Goal: Task Accomplishment & Management: Use online tool/utility

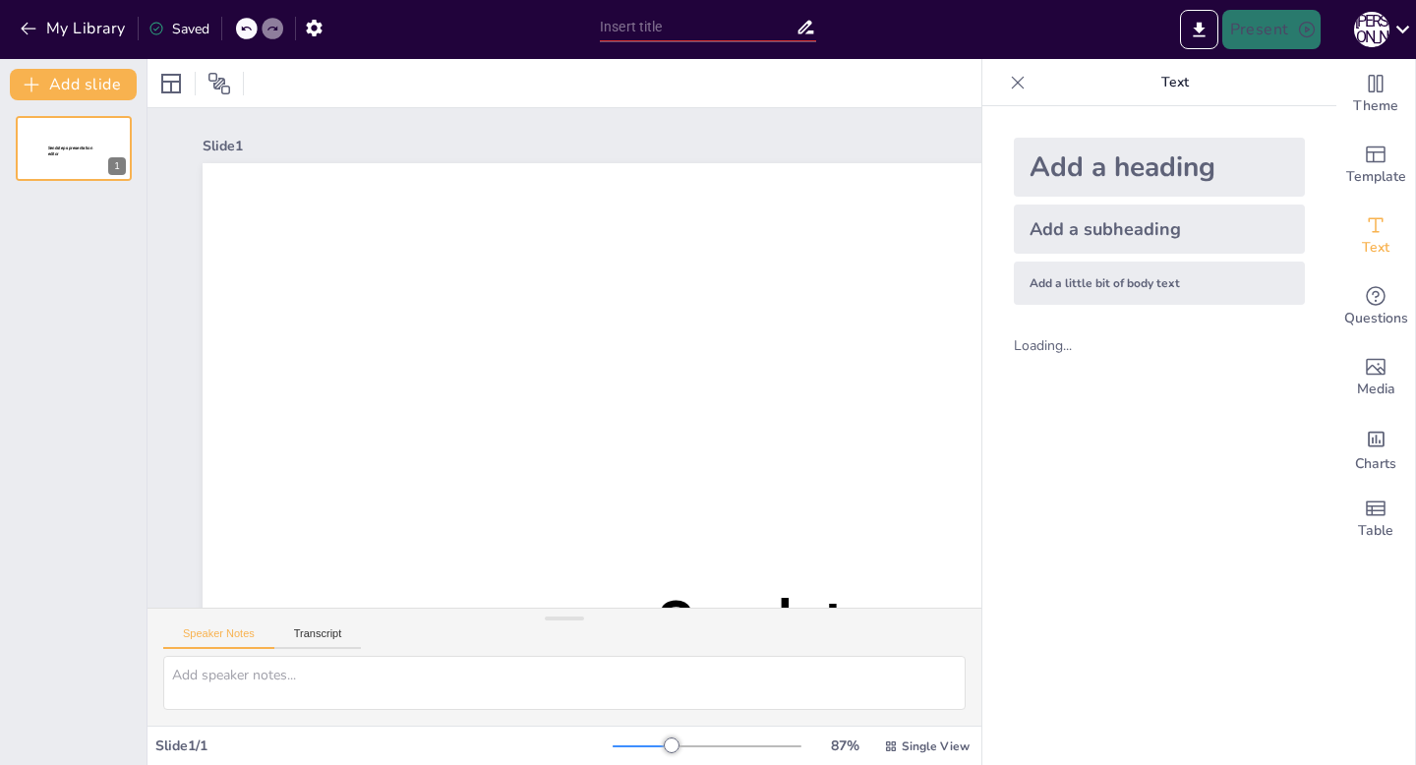
type input "New Sendsteps"
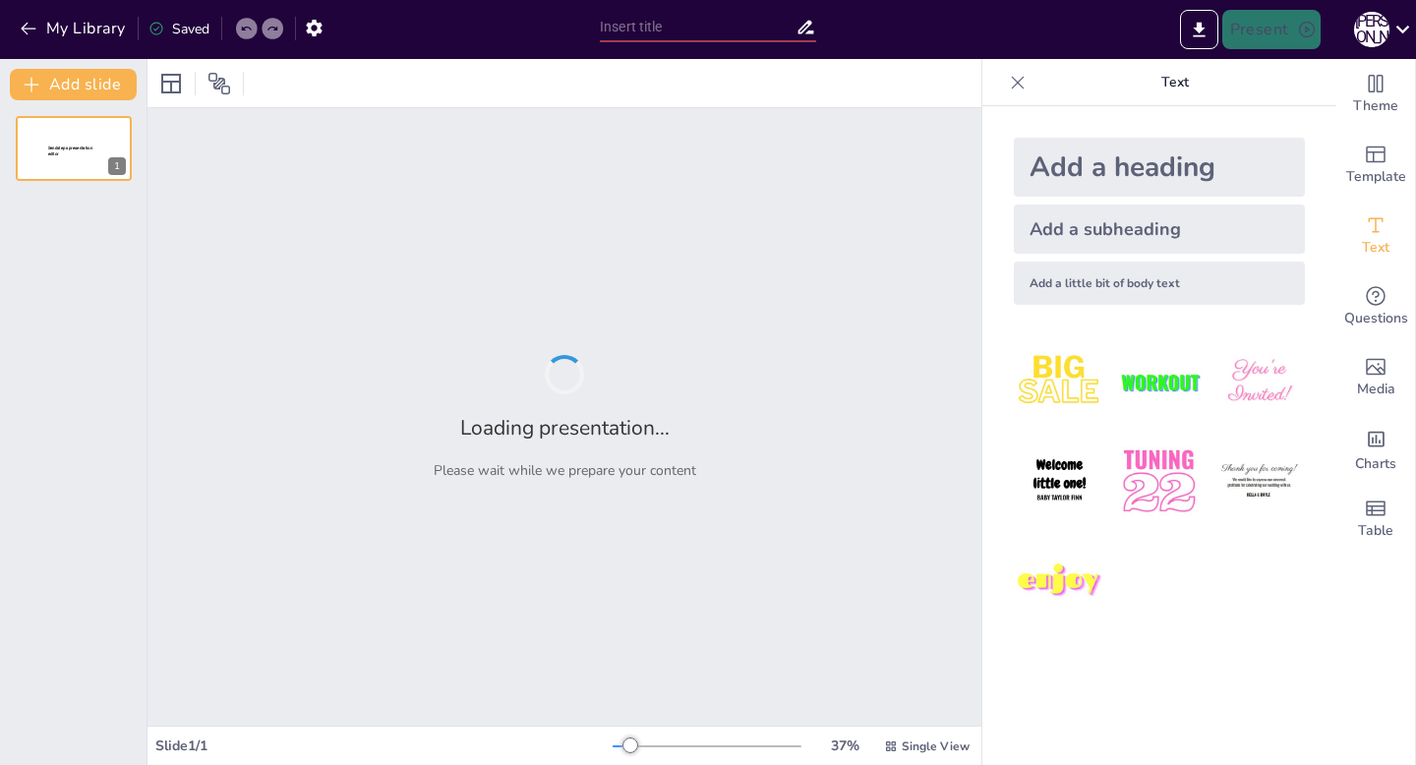
type input "Стратегия брендформанс: как Boostra снизила зависимость от CPA-сетей"
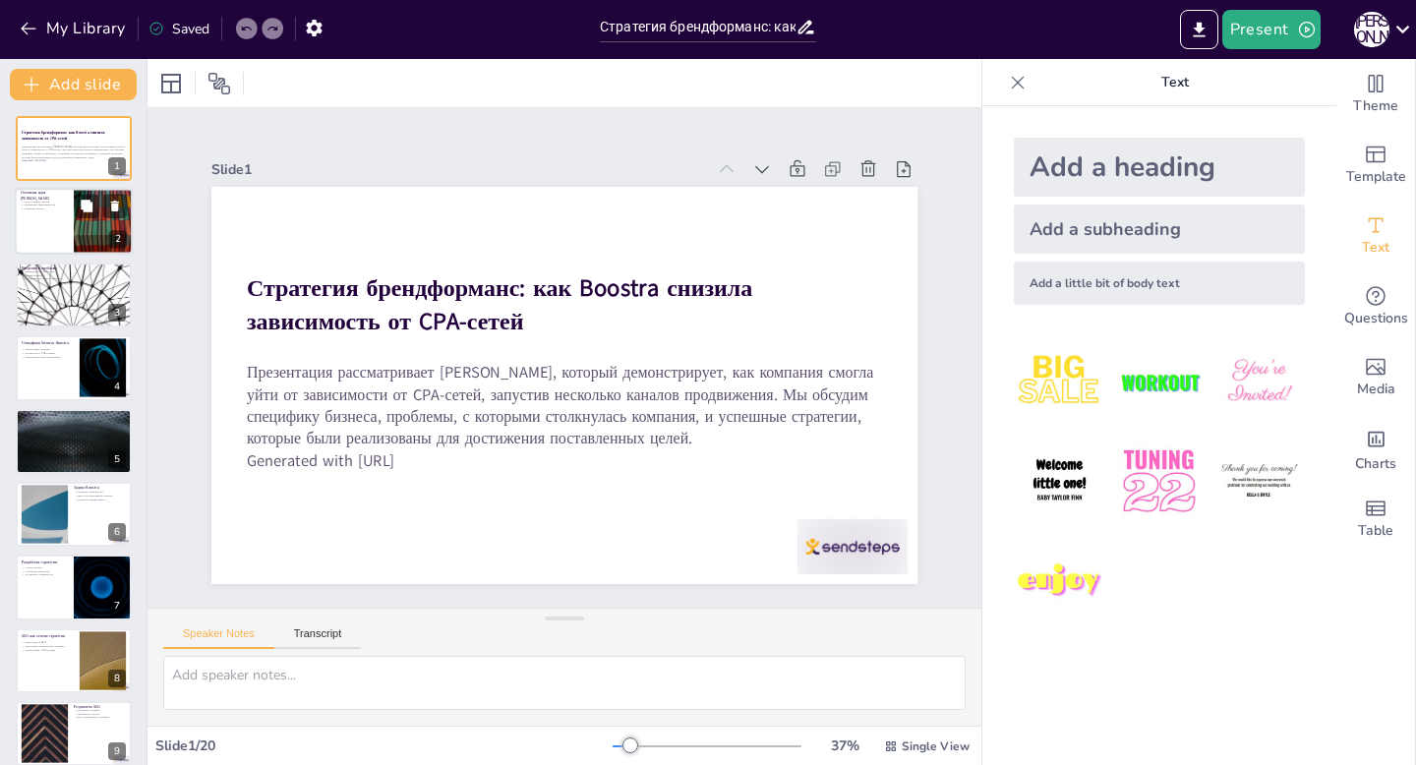
click at [91, 226] on div at bounding box center [103, 222] width 118 height 67
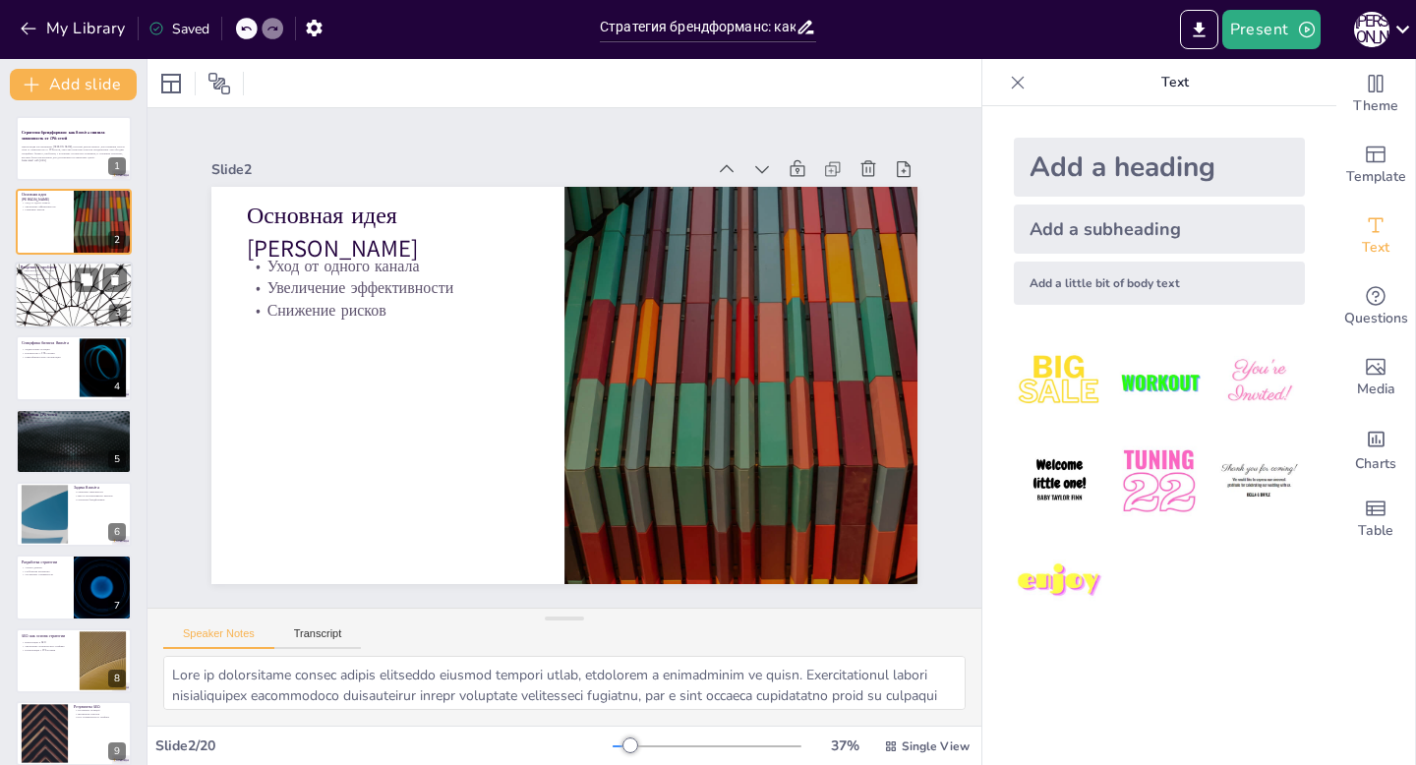
click at [78, 295] on div at bounding box center [74, 295] width 118 height 67
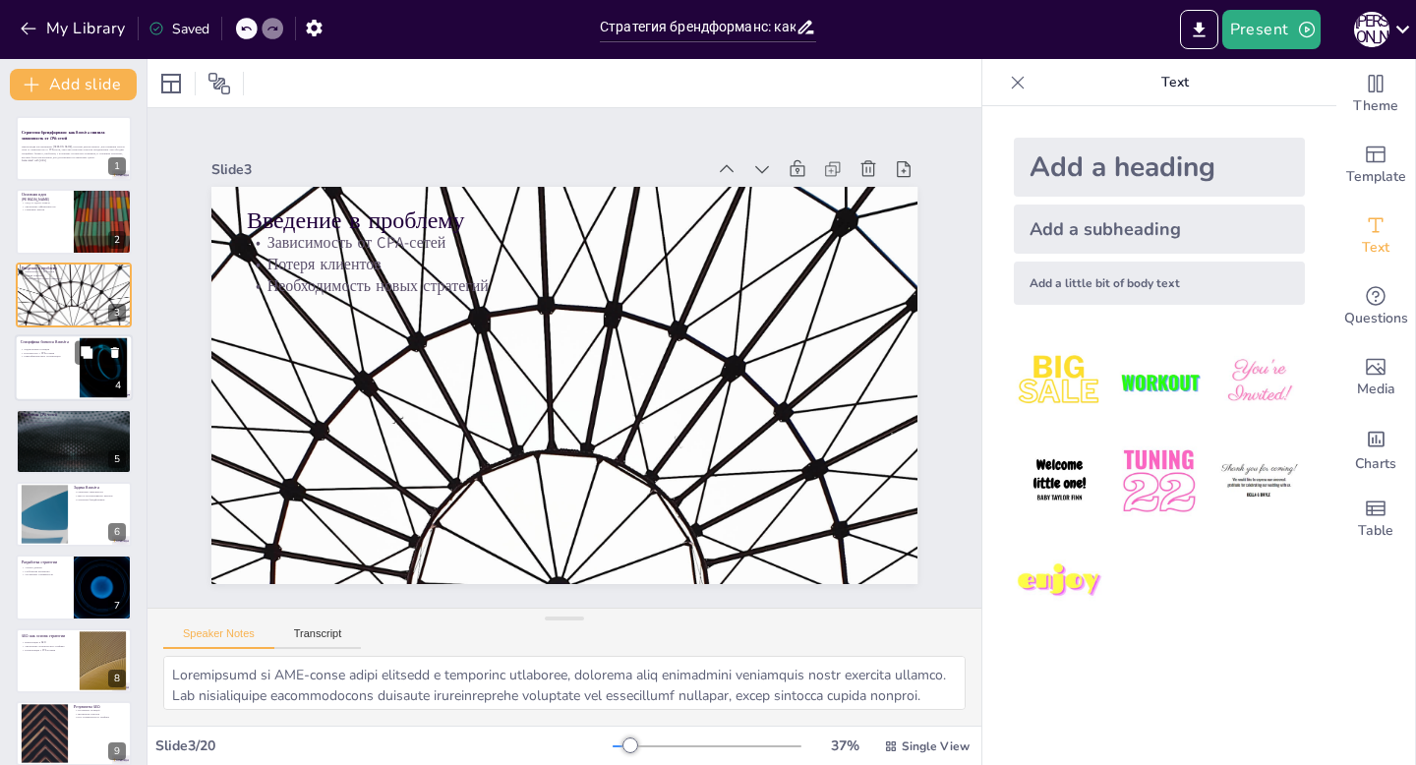
click at [69, 371] on div at bounding box center [74, 367] width 118 height 67
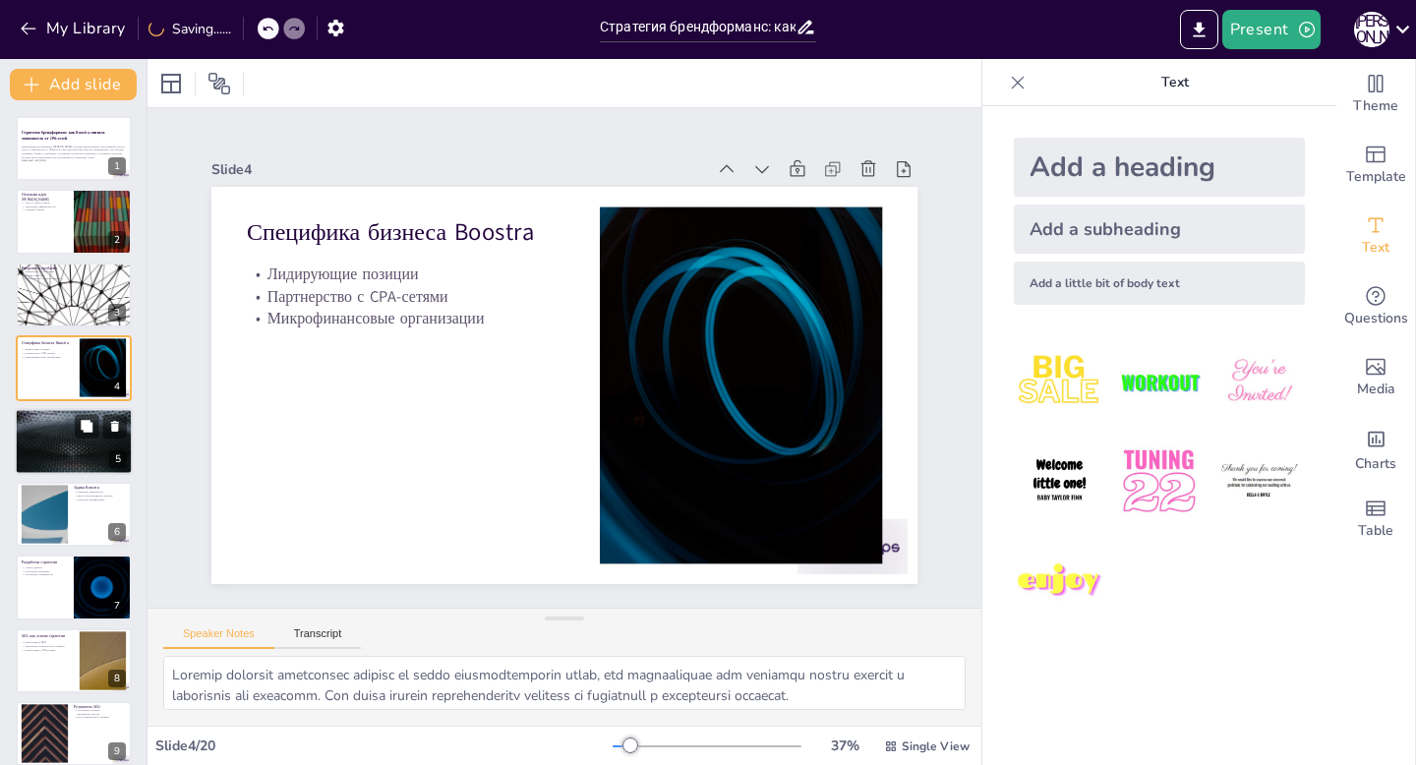
click at [47, 449] on div at bounding box center [74, 441] width 118 height 67
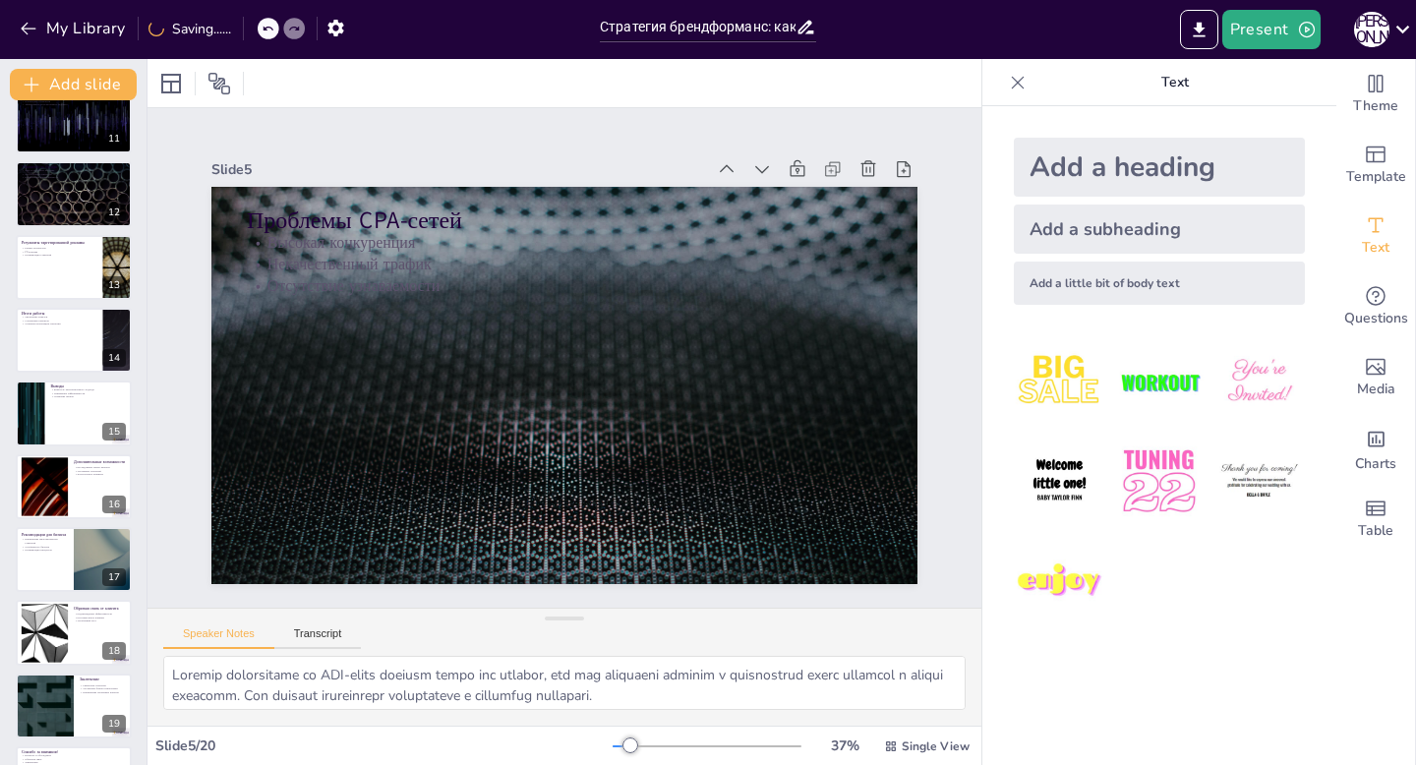
scroll to position [821, 0]
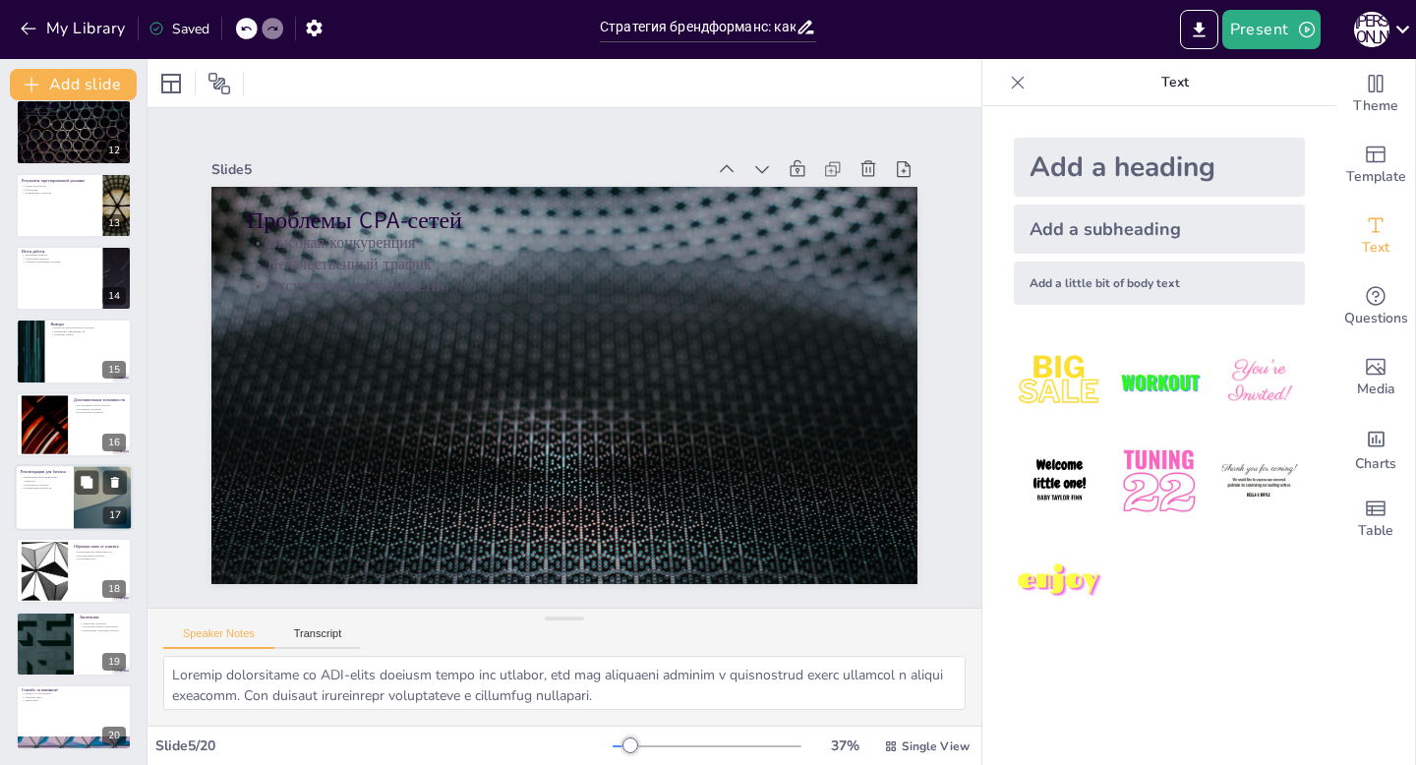
click at [27, 507] on div at bounding box center [74, 497] width 118 height 67
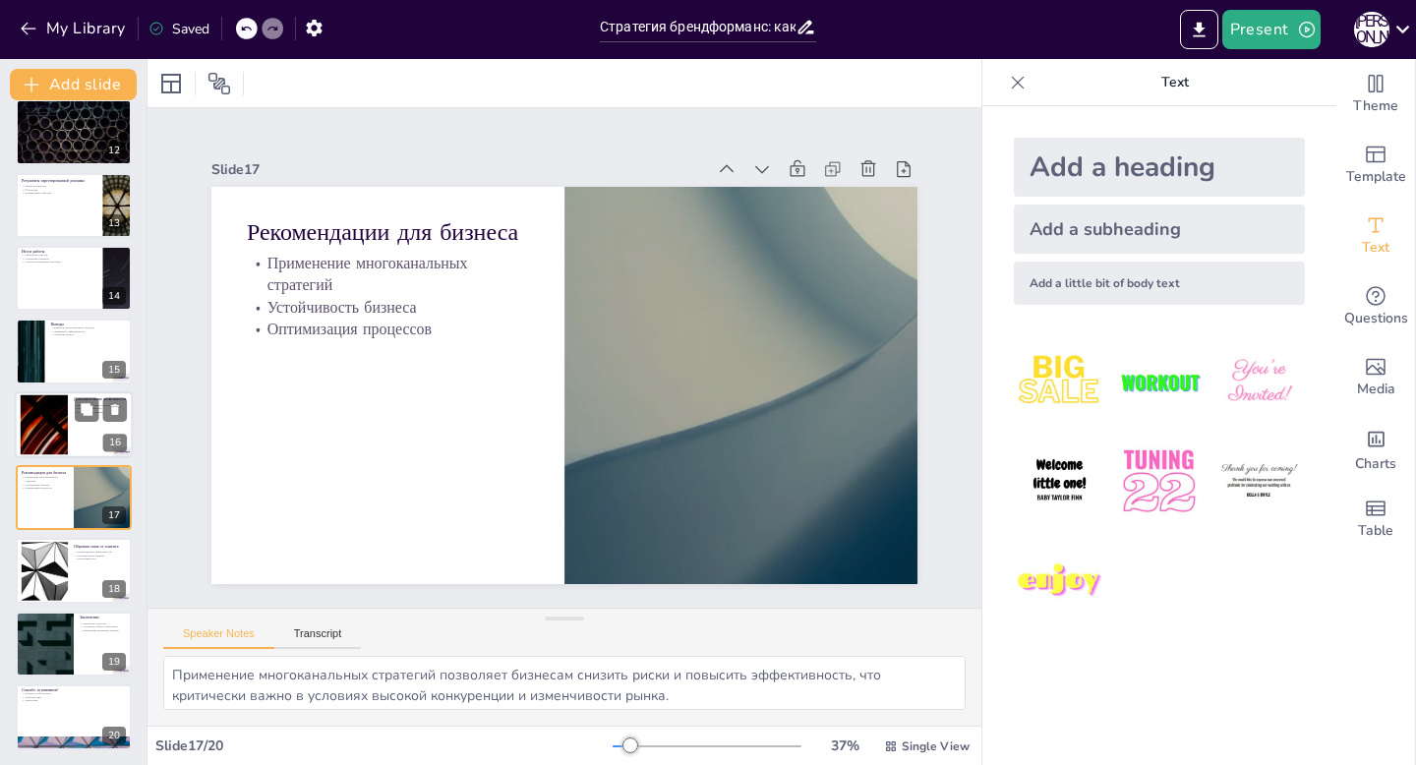
click at [40, 427] on div at bounding box center [44, 424] width 106 height 60
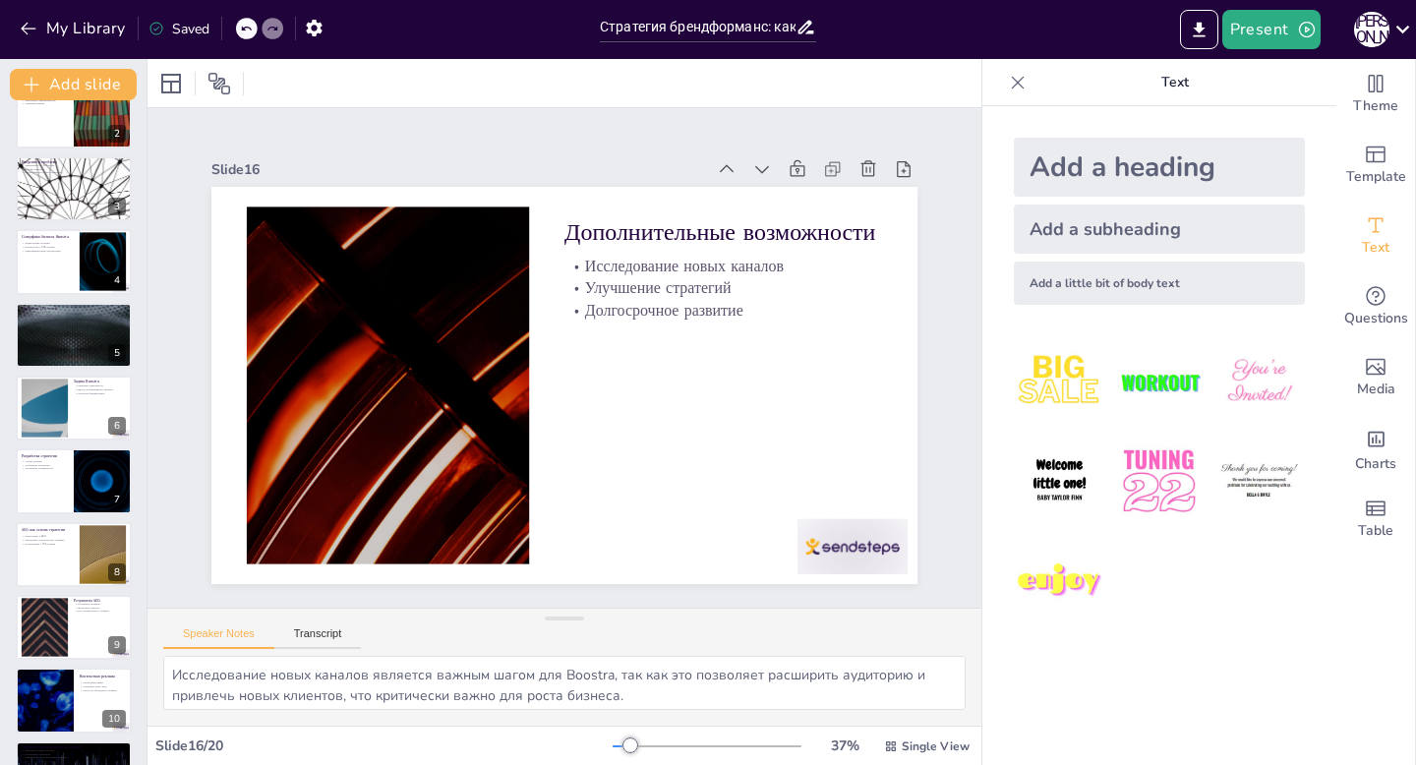
scroll to position [0, 0]
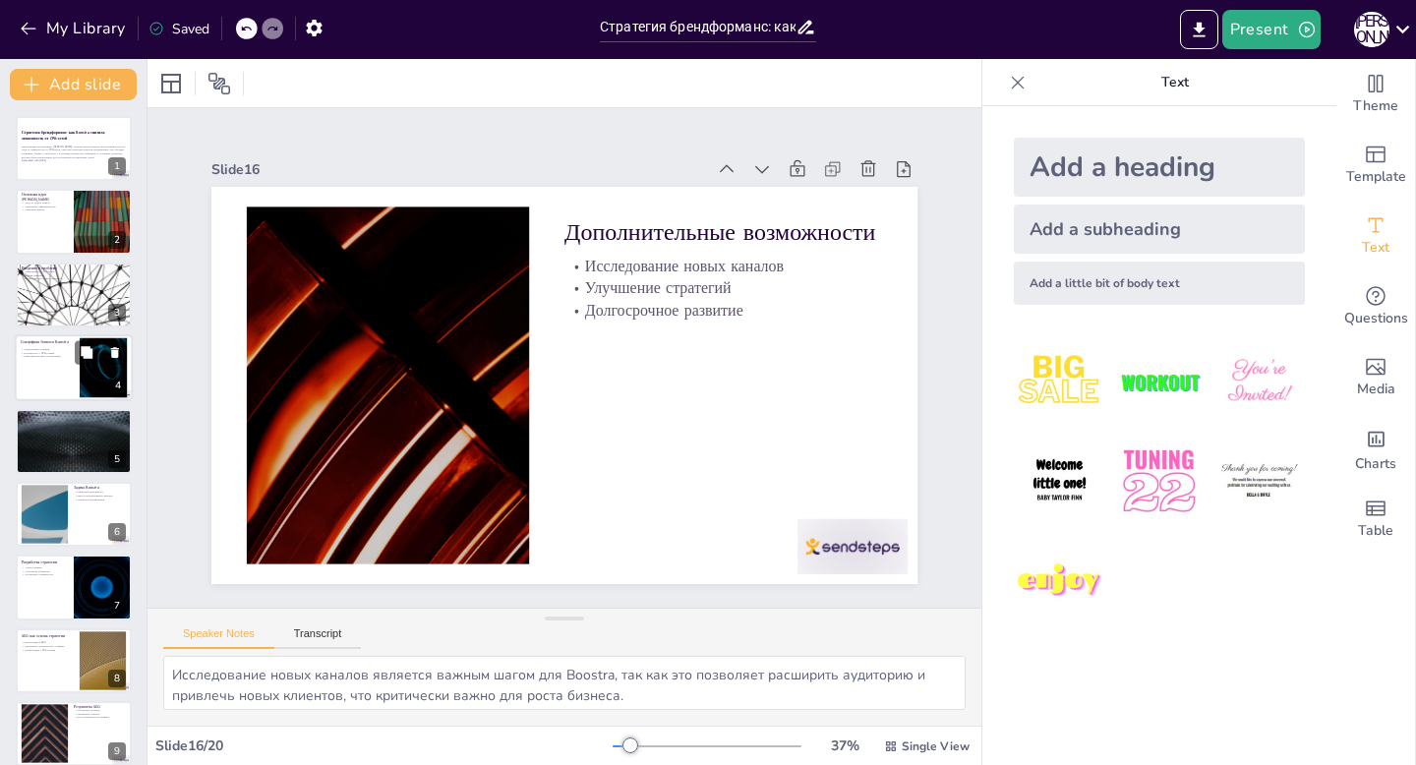
click at [63, 390] on div at bounding box center [74, 367] width 118 height 67
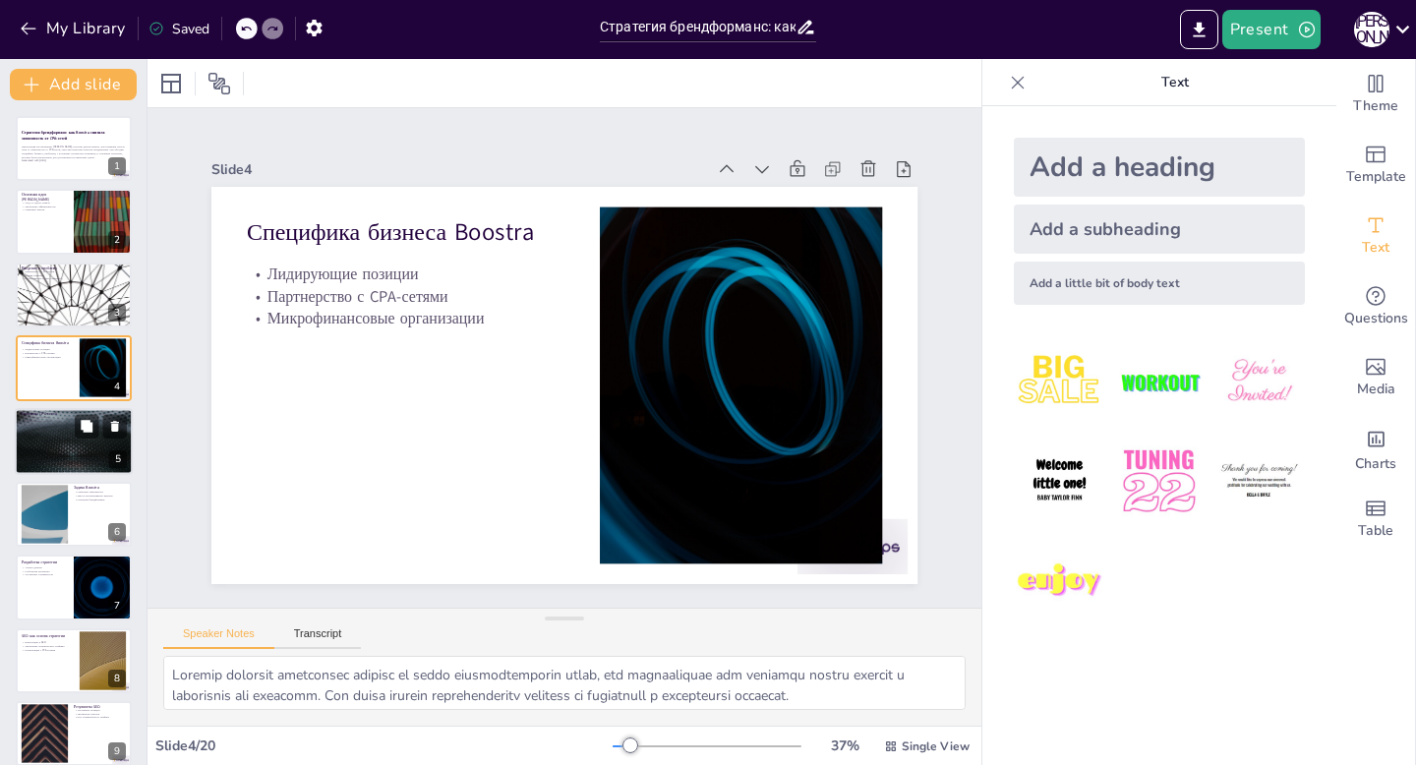
click at [68, 444] on div at bounding box center [74, 441] width 118 height 67
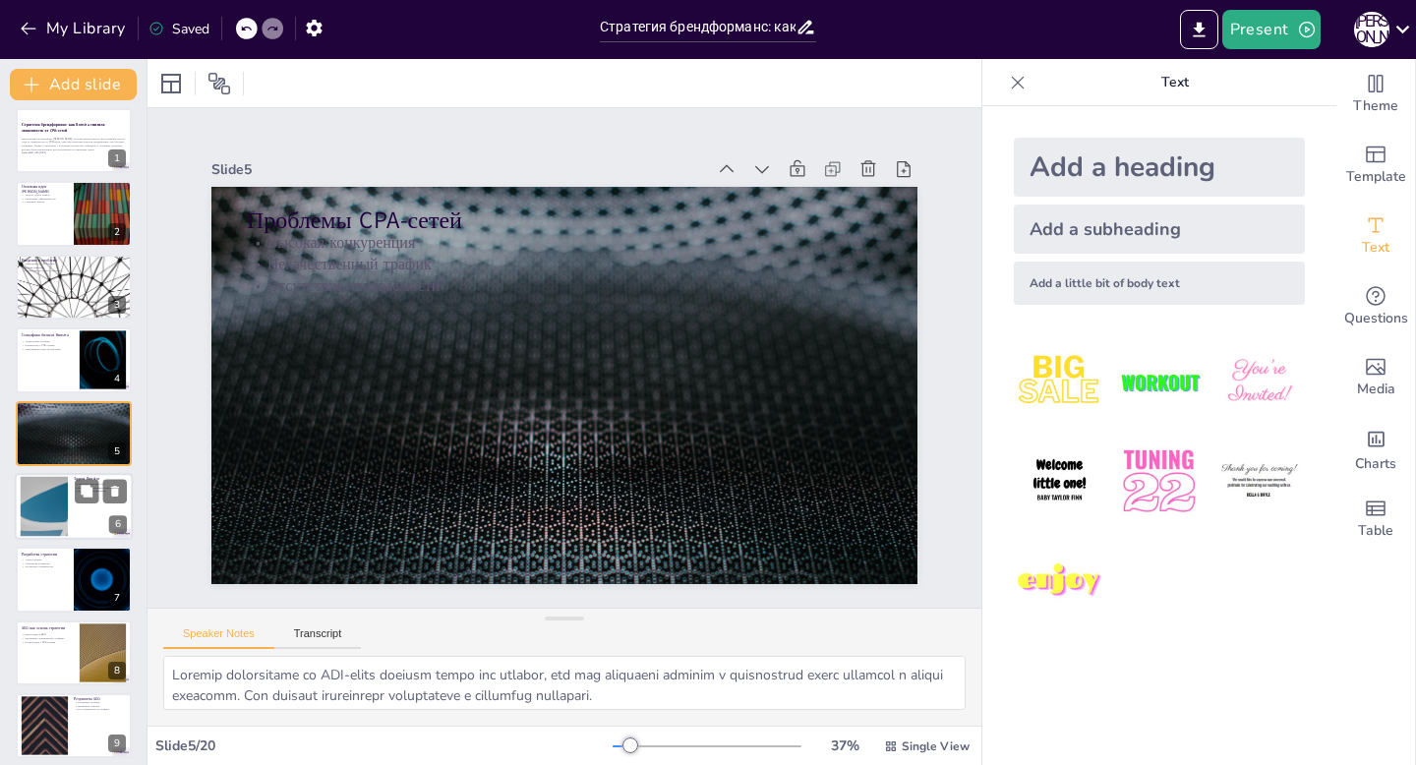
click at [78, 511] on div at bounding box center [74, 506] width 118 height 67
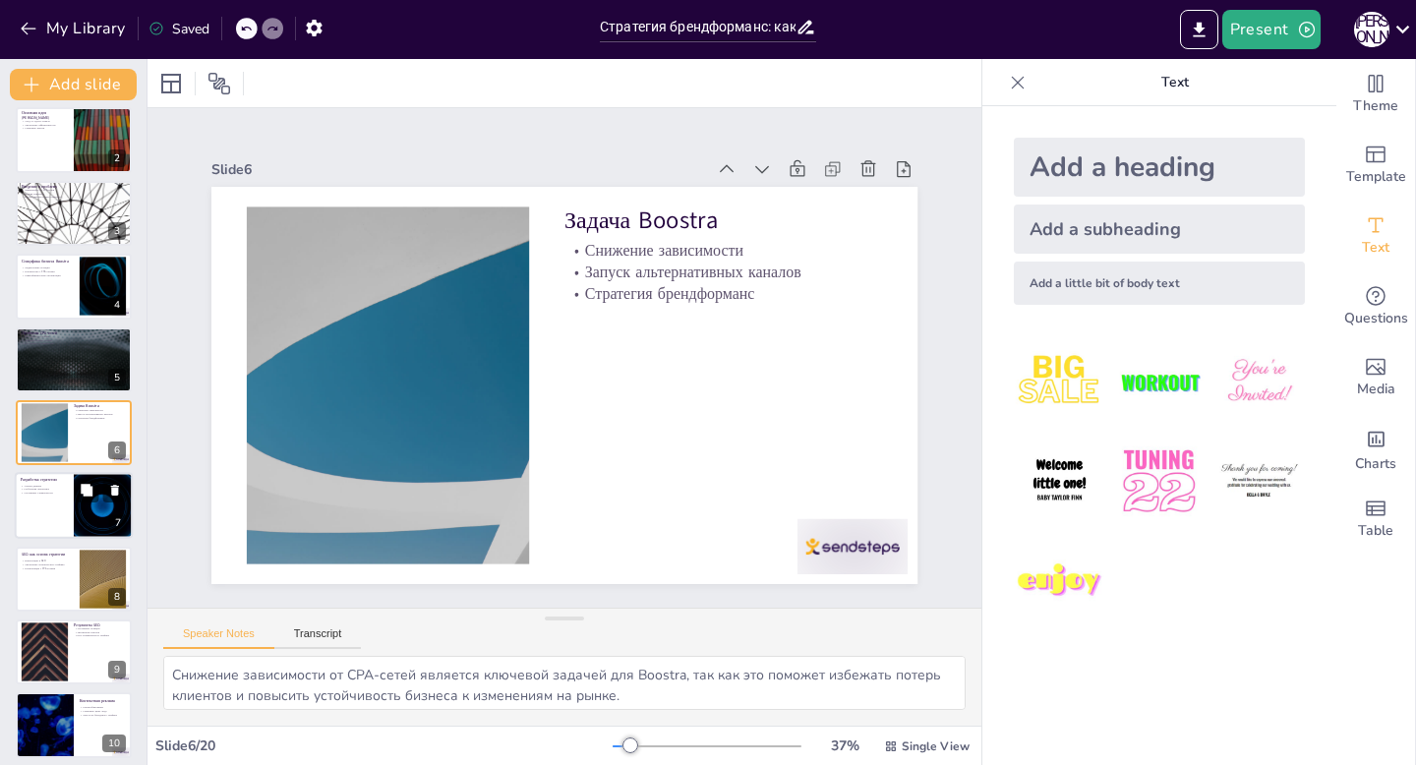
click at [78, 511] on div at bounding box center [103, 506] width 118 height 67
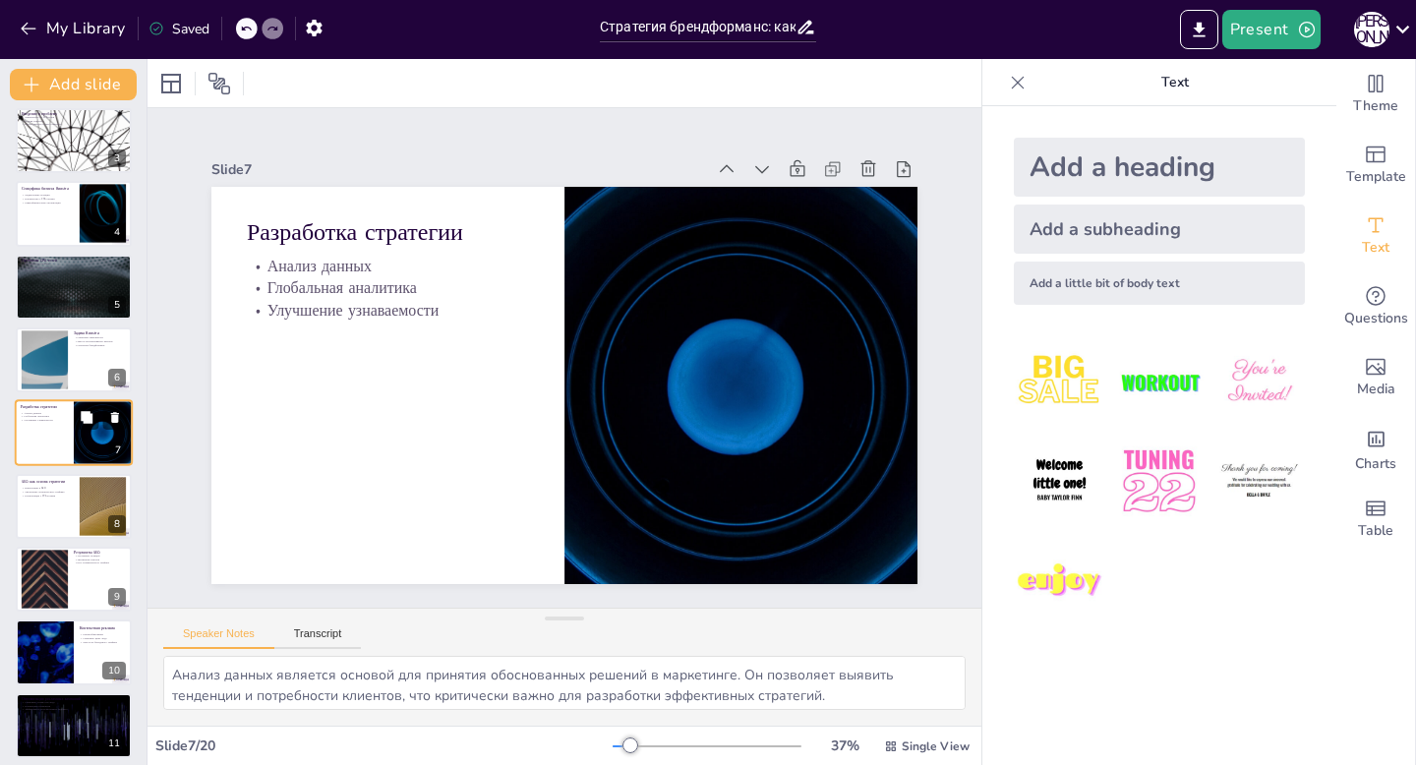
click at [78, 511] on div at bounding box center [74, 506] width 116 height 65
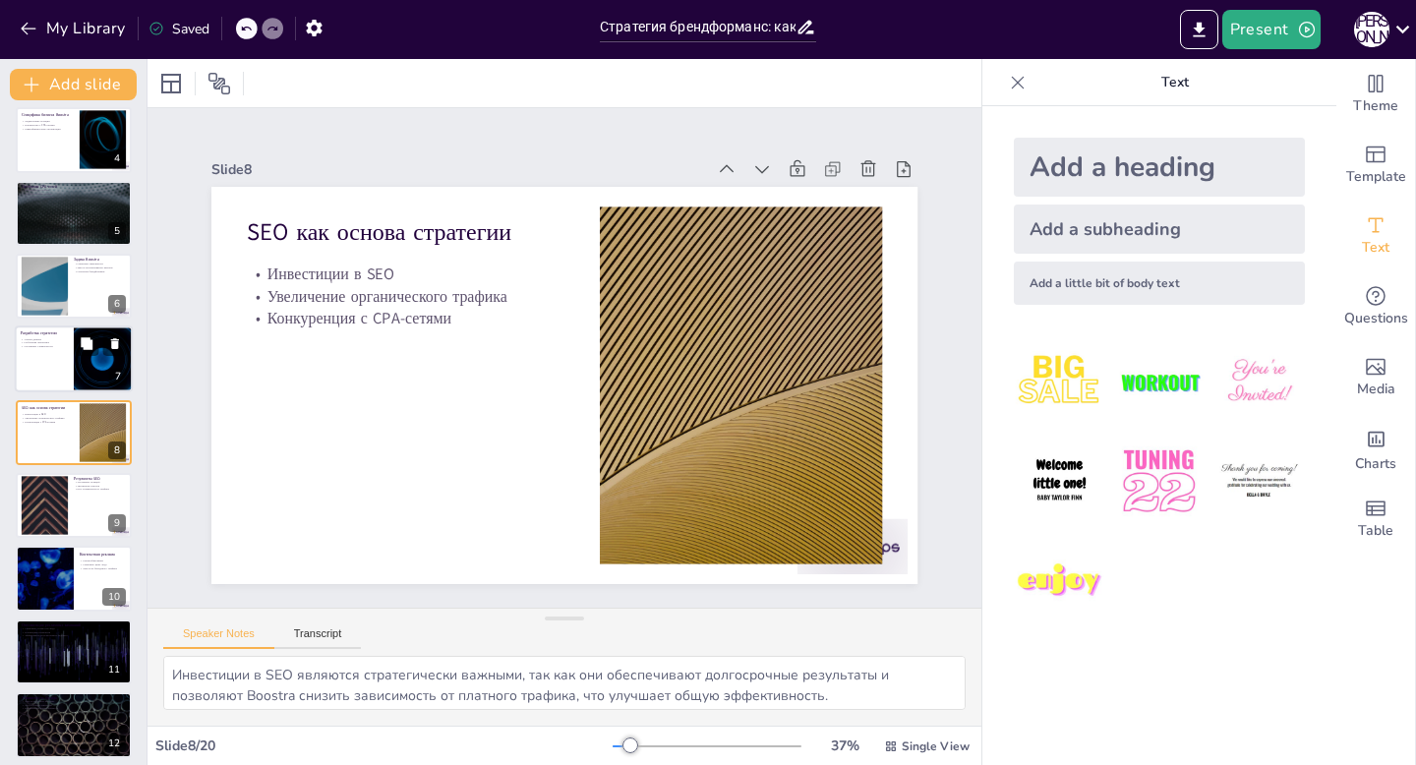
click at [78, 511] on div at bounding box center [74, 505] width 116 height 65
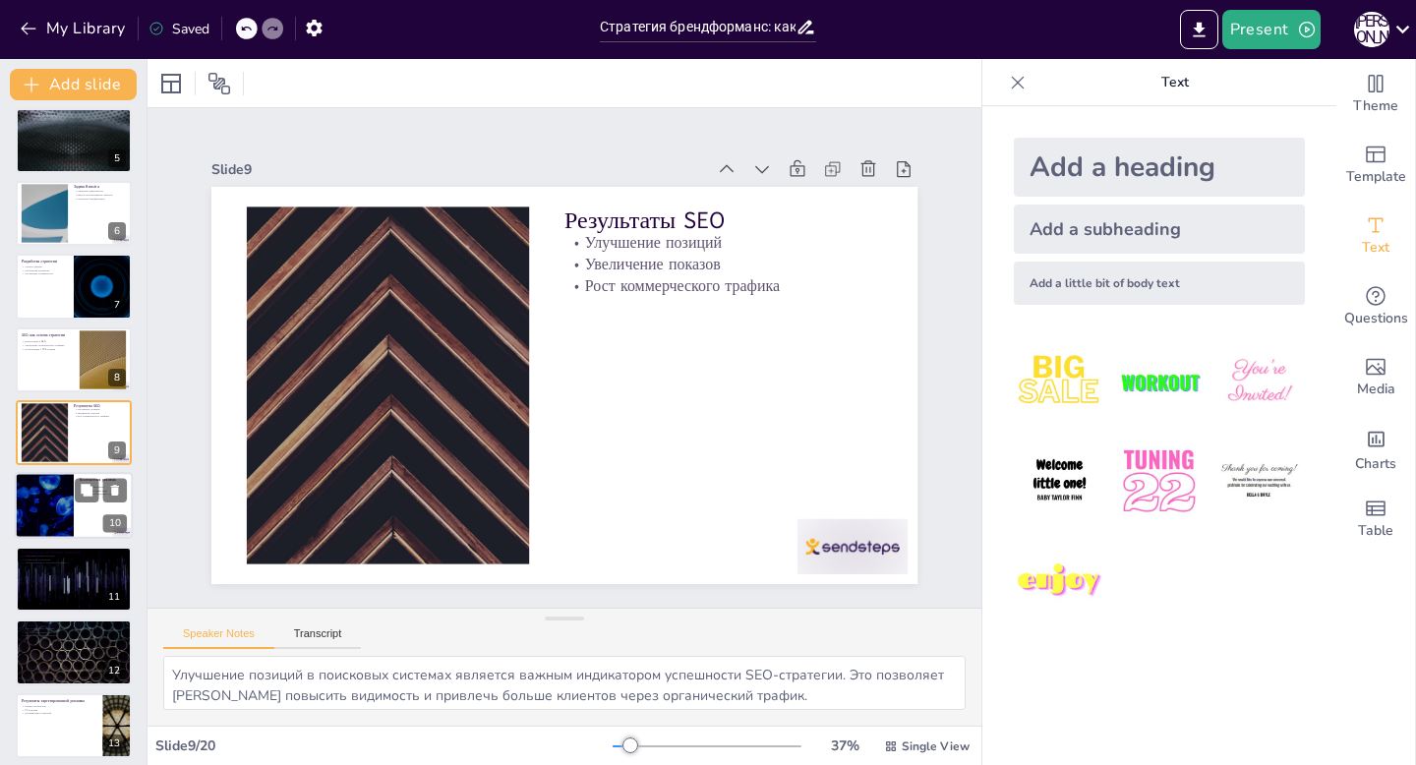
click at [41, 511] on div at bounding box center [44, 506] width 118 height 67
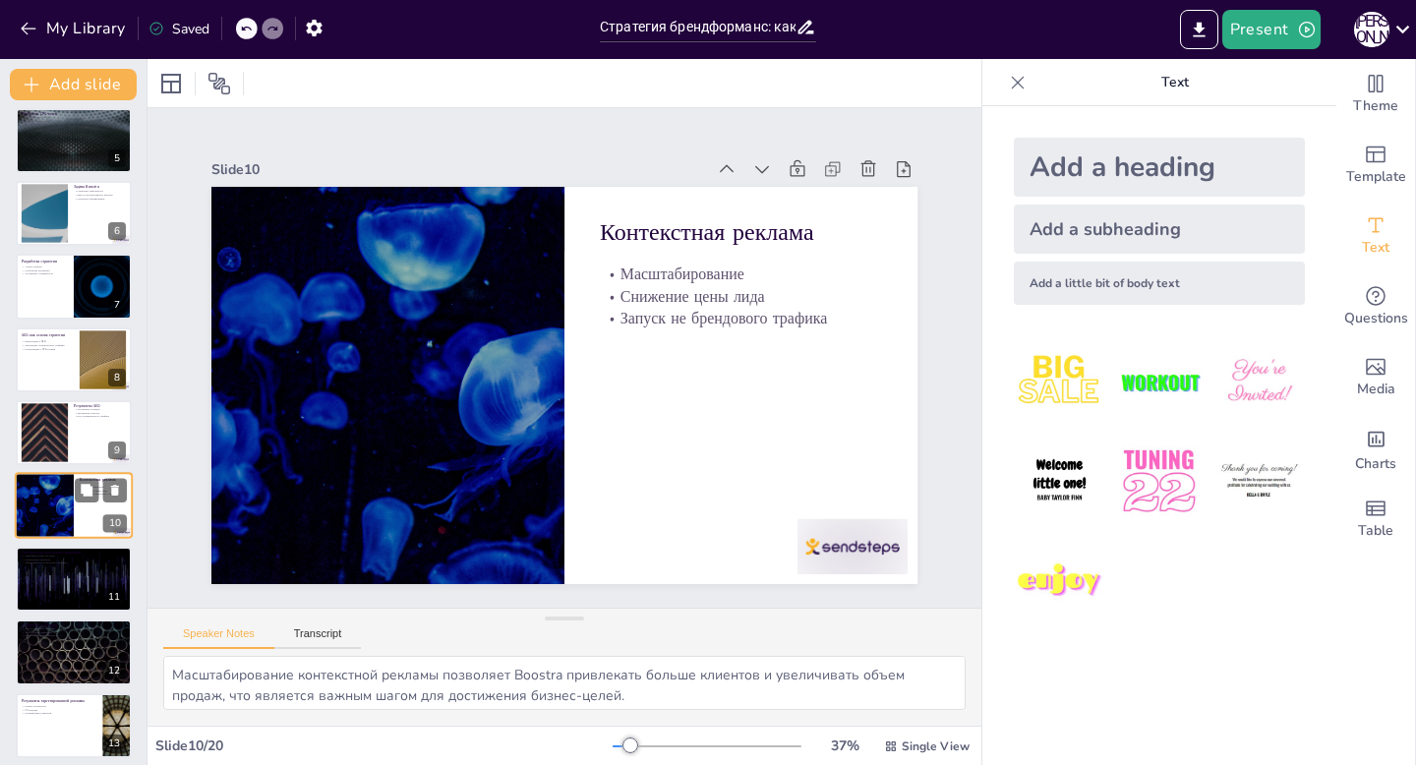
scroll to position [374, 0]
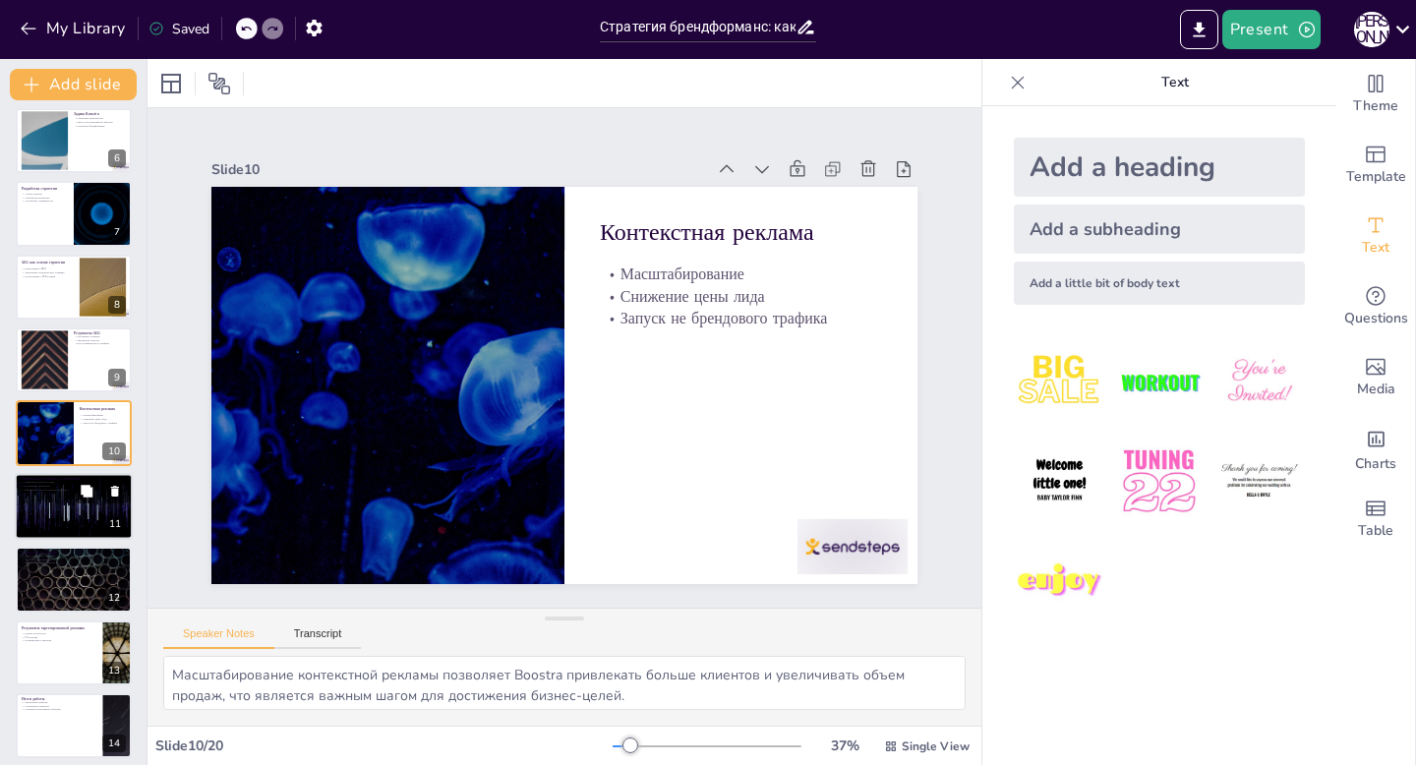
click at [68, 494] on div at bounding box center [74, 506] width 118 height 67
type textarea "Снижение стоимости лида является важной задачей для Boostra, так как это позвол…"
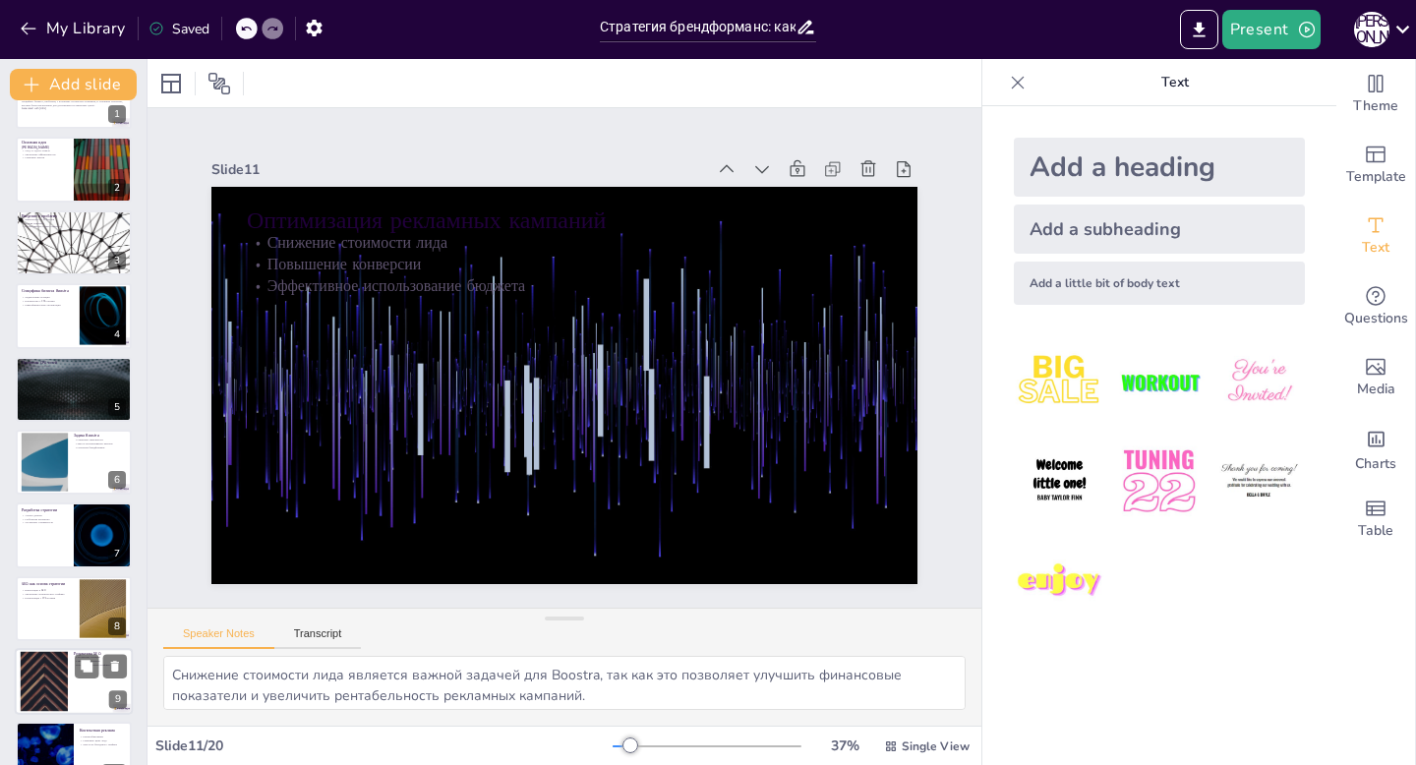
scroll to position [0, 0]
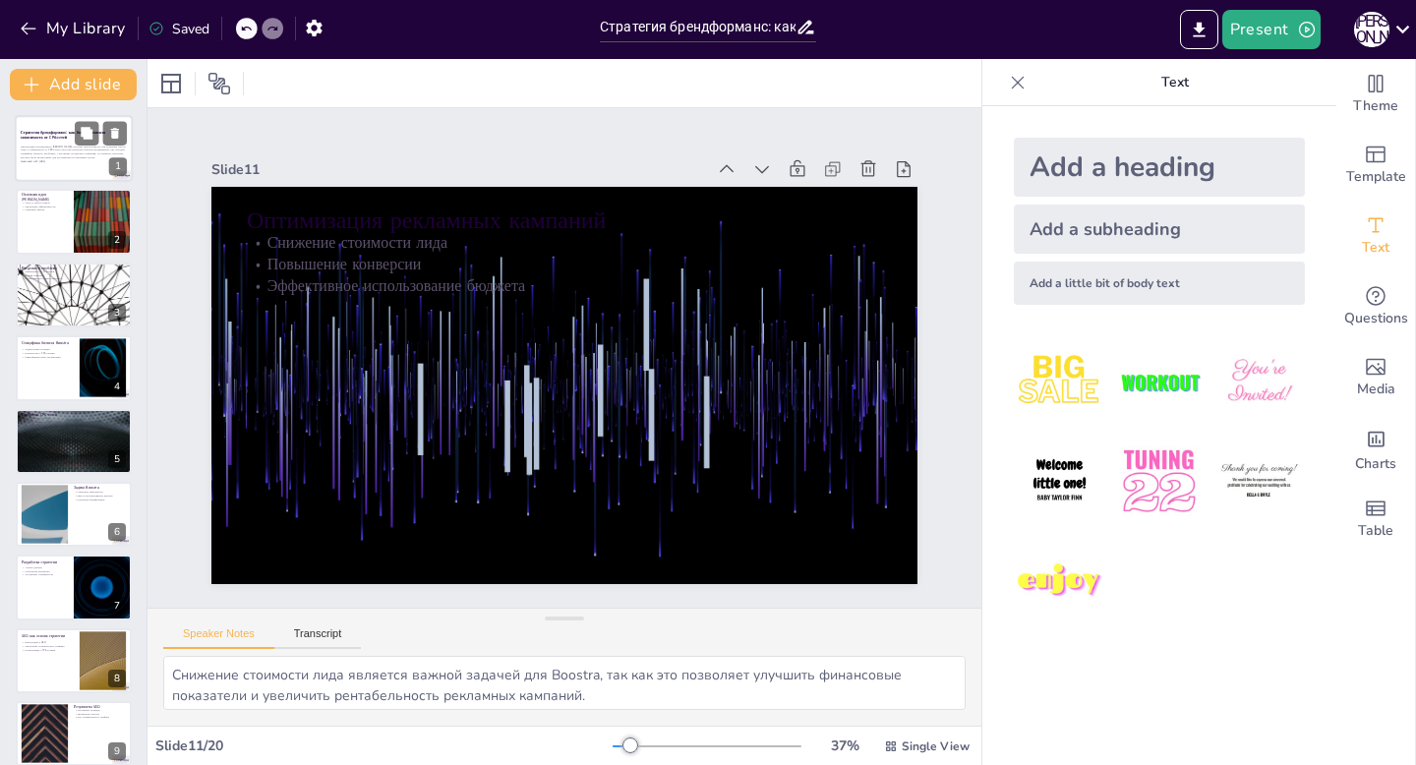
click at [58, 163] on div "Презентация рассматривает [PERSON_NAME], который демонстрирует, как компания см…" at bounding box center [74, 155] width 106 height 28
